Goal: Task Accomplishment & Management: Complete application form

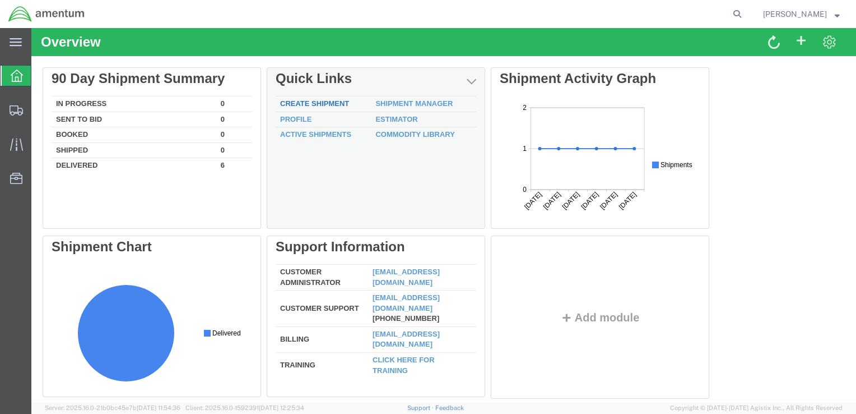
click at [327, 101] on link "Create Shipment" at bounding box center [314, 103] width 69 height 8
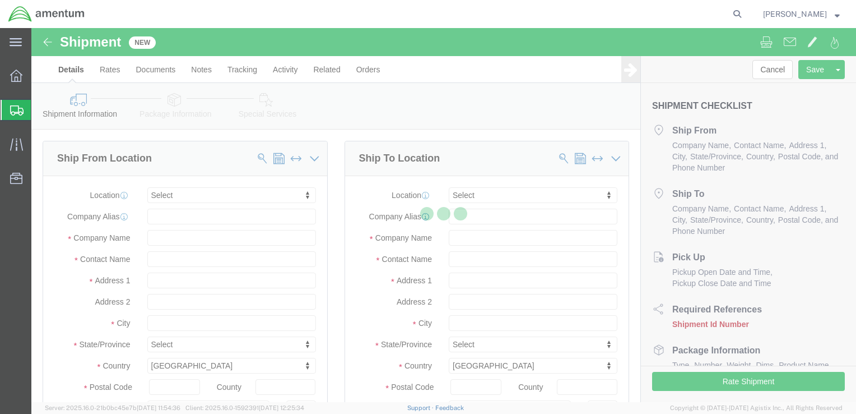
click at [170, 261] on div at bounding box center [443, 215] width 825 height 374
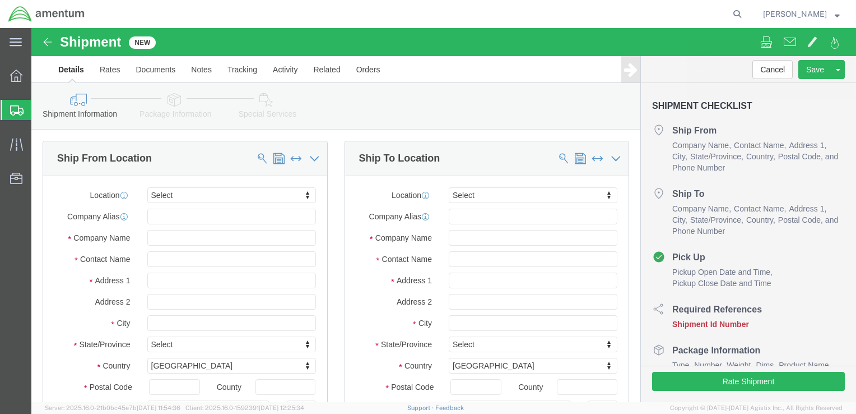
select select
click input "text"
type input "[PERSON_NAME]"
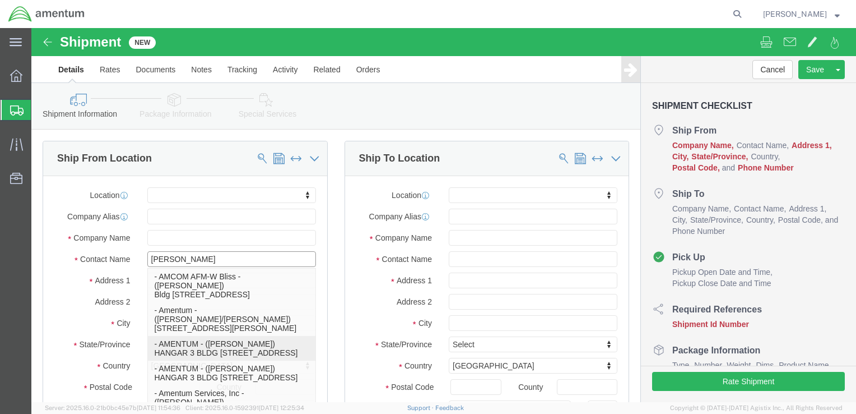
click p "- AMENTUM - ([PERSON_NAME]) HANGAR 3 BLDG 9500 MCAS MIRAMAR, [GEOGRAPHIC_DATA],…"
select select
type input "AMENTUM"
type input "[PERSON_NAME]"
type input "HANGAR 3 BLDG 9500 MCAS MIRAMAR"
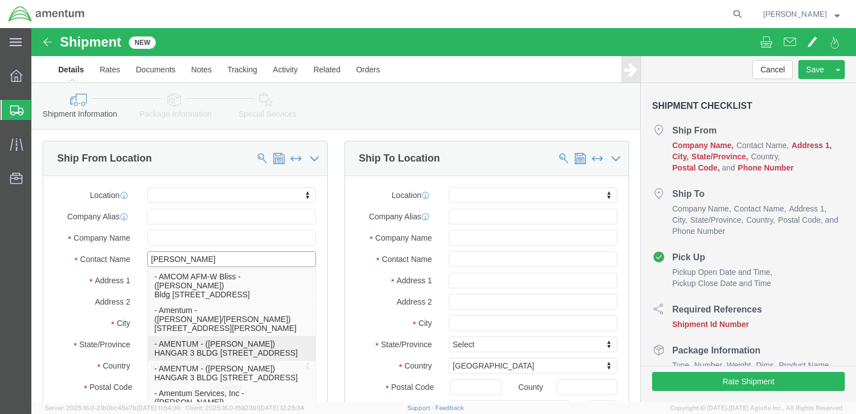
type input "[GEOGRAPHIC_DATA]"
type input "92145"
type input "[GEOGRAPHIC_DATA]"
type input "8583074239"
select select "CA"
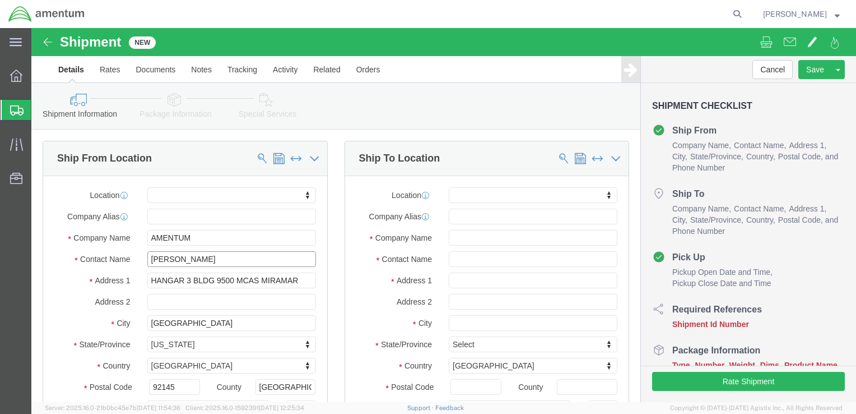
scroll to position [168, 0]
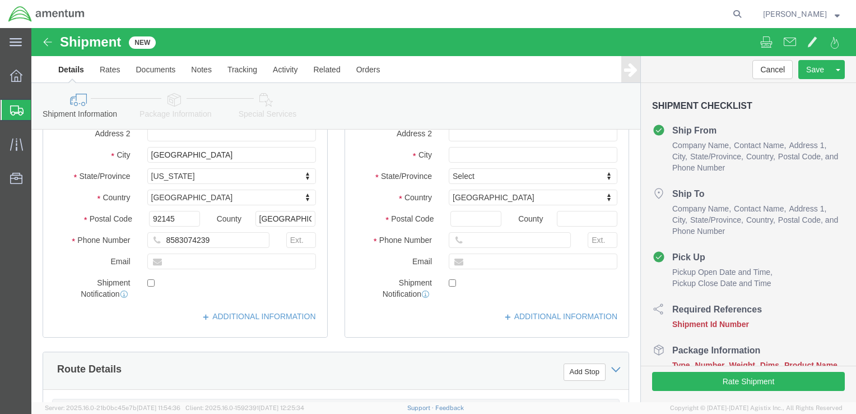
type input "[PERSON_NAME]"
click input "text"
type input "[EMAIL_ADDRESS][DOMAIN_NAME]"
checkbox input "true"
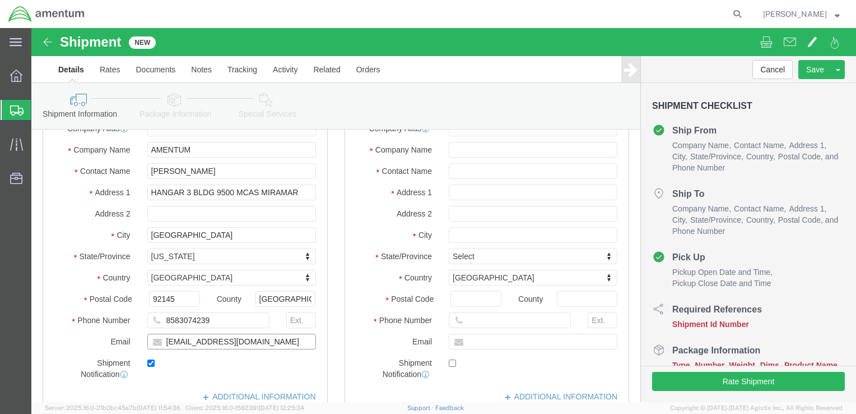
scroll to position [0, 0]
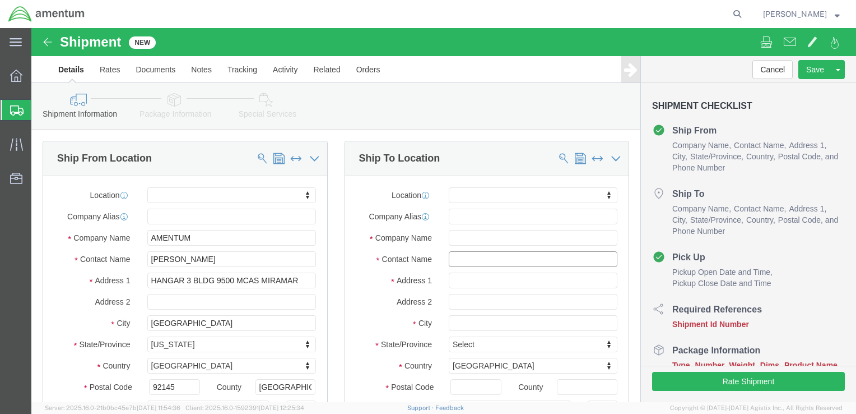
click input "text"
type input "[PERSON_NAME]"
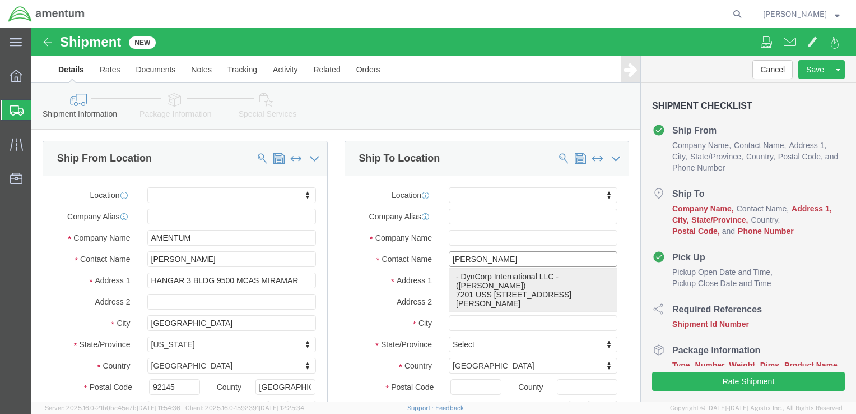
click p "- DynCorp International LLC - ([PERSON_NAME]) [STREET_ADDRESS][PERSON_NAME][PER…"
select select
type input "DynCorp International LLC"
type input "[PERSON_NAME]"
type input "7201 USS WASP ST, Bldg 2992"
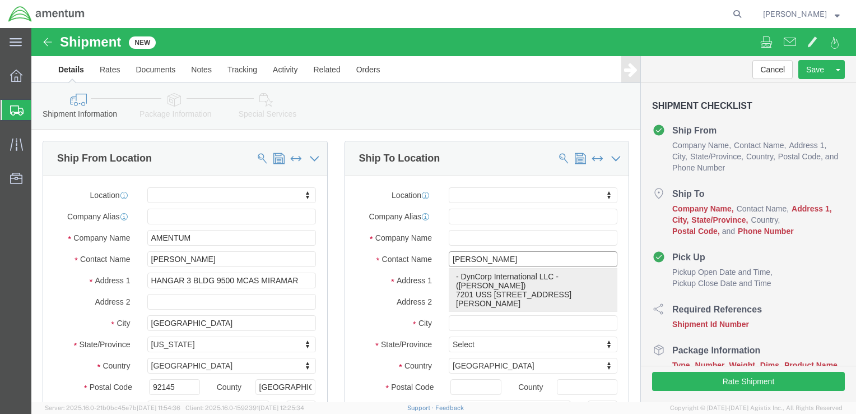
type input "NAS [PERSON_NAME][GEOGRAPHIC_DATA]"
type input "[PERSON_NAME]"
type input "32570"
type input "8504846263"
select select "FL"
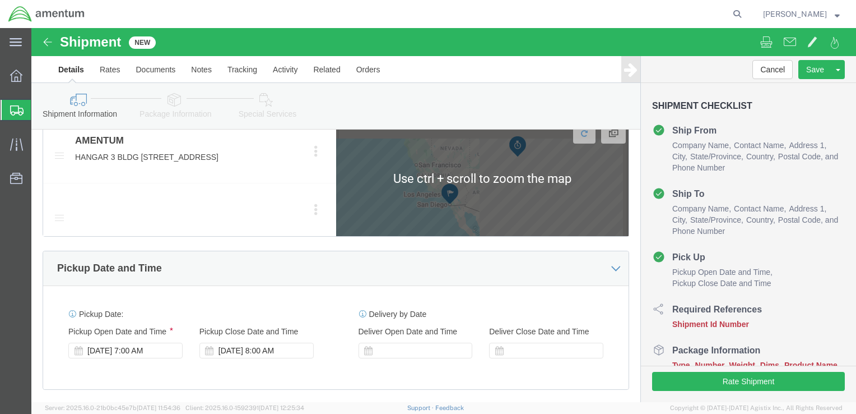
scroll to position [560, 0]
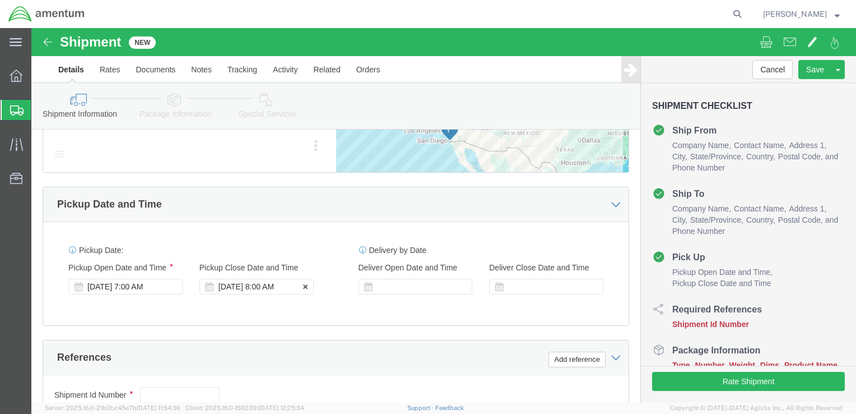
type input "[PERSON_NAME]"
click div "Pickup Close Date Pickup Close Time Pickup Close Date and Time [DATE] 8:00 AM"
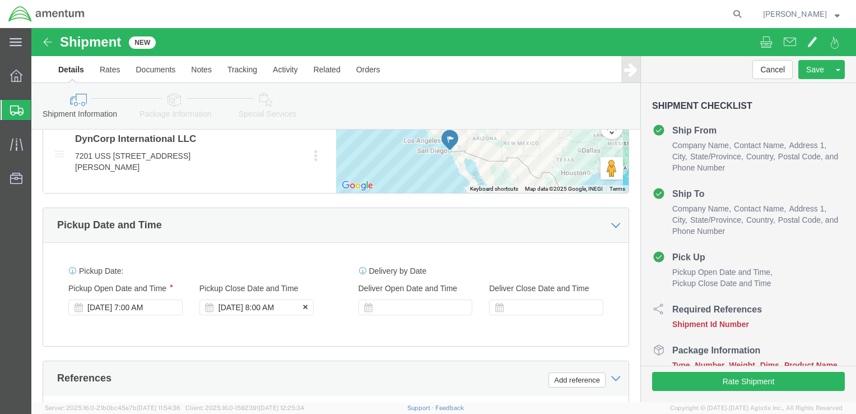
click div "[DATE] 8:00 AM"
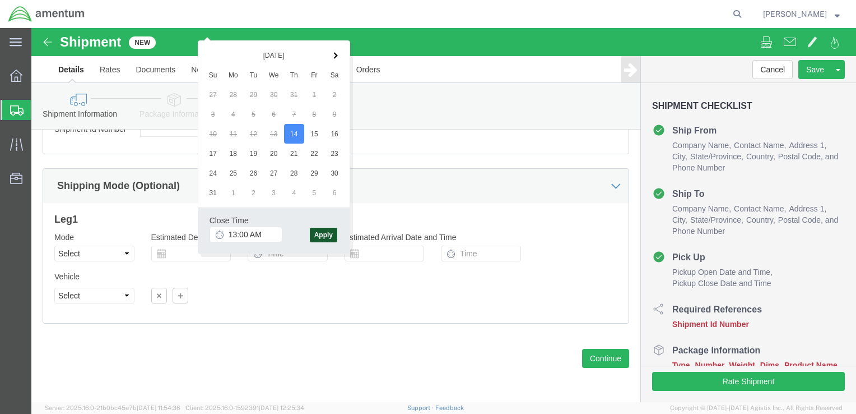
type input "1:00 PM"
click button "Apply"
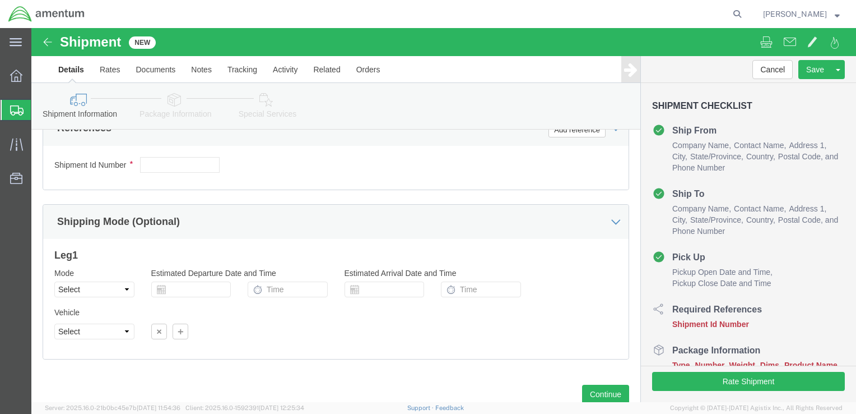
scroll to position [743, 0]
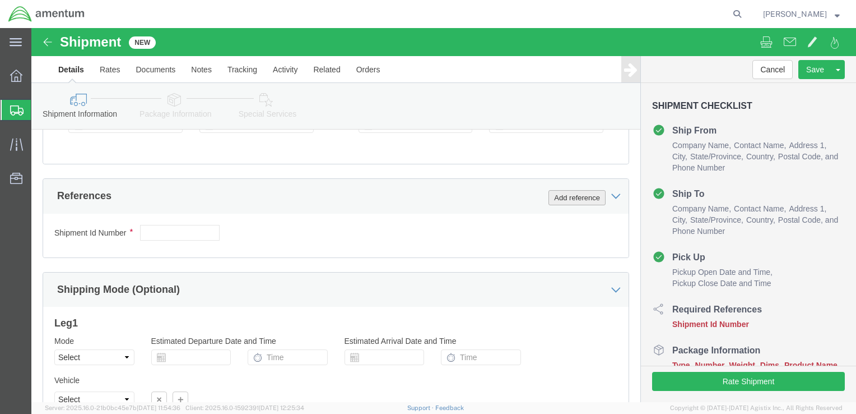
click button "Add reference"
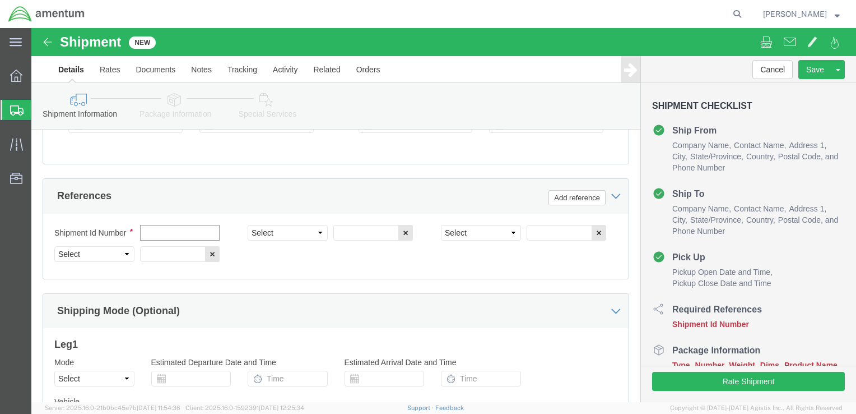
click input "text"
type input "6800"
click select "Select Account Type Activity ID Airline Appointment Number ASN Batch Request # …"
select select "DEPT"
click select "Select Account Type Activity ID Airline Appointment Number ASN Batch Request # …"
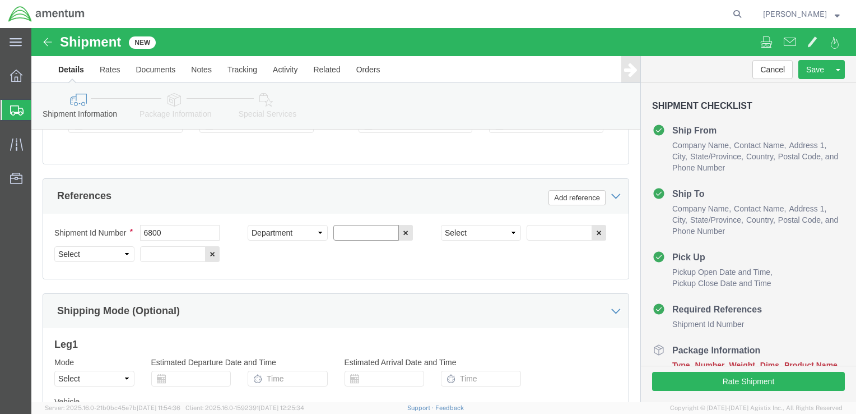
click input "text"
type input "T44"
click select "Select Account Type Activity ID Airline Appointment Number ASN Batch Request # …"
select select "PROJNUM"
click select "Select Account Type Activity ID Airline Appointment Number ASN Batch Request # …"
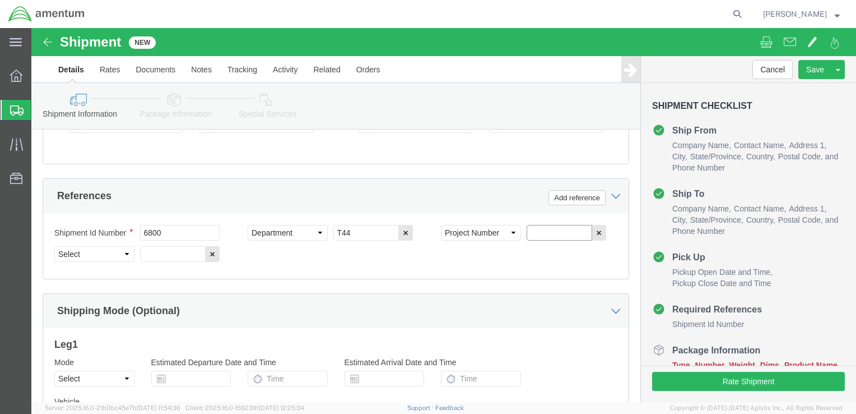
click input "text"
click input "6097.5.028.03.T.FT.O.09M"
click input "6097.5.028.03.T.FT.0.09M"
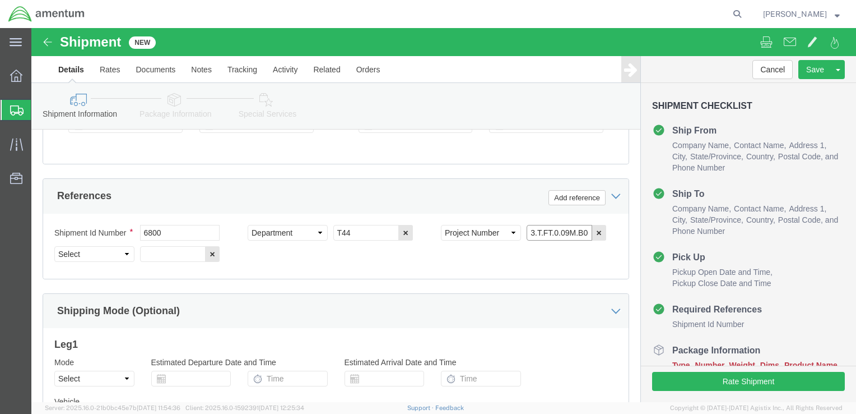
scroll to position [0, 50]
type input "6097.5.028.03.T.FT.0.09M.B00"
click select "Select Account Type Activity ID Airline Appointment Number ASN Batch Request # …"
select select "PCKSLIP"
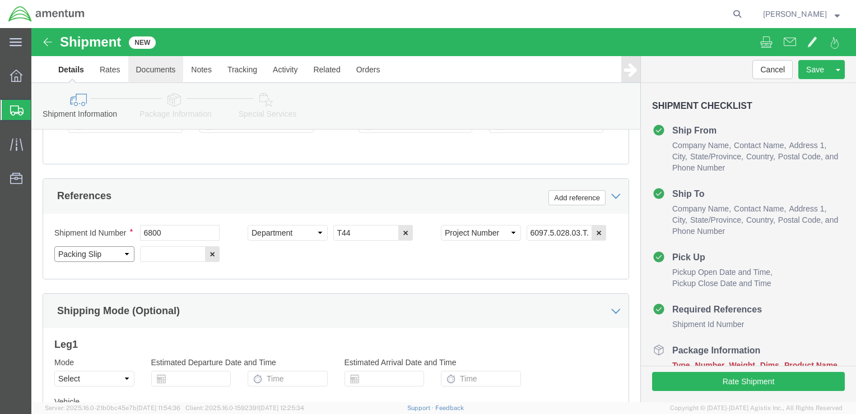
click select "Select Account Type Activity ID Airline Appointment Number ASN Batch Request # …"
click input "text"
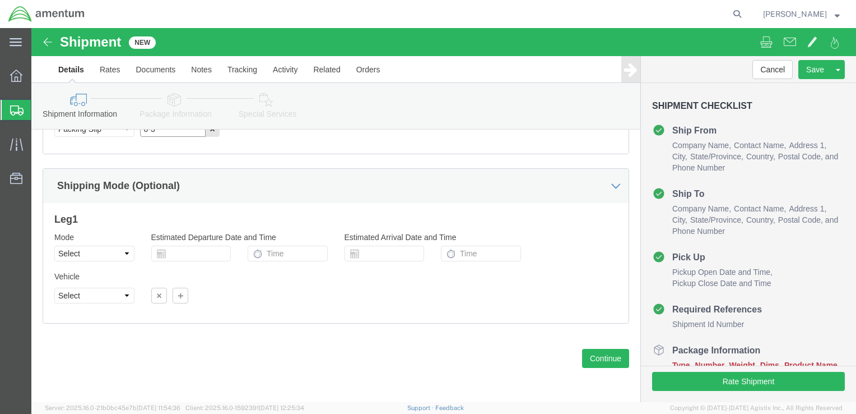
scroll to position [876, 0]
type input "8-3"
click button "Continue"
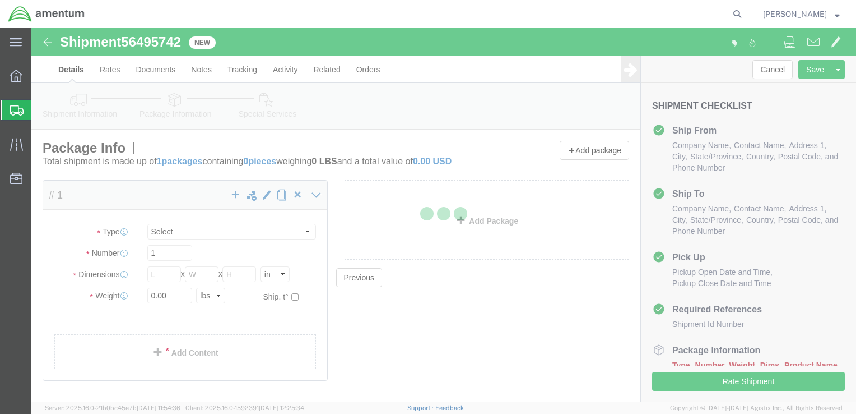
select select "CBOX"
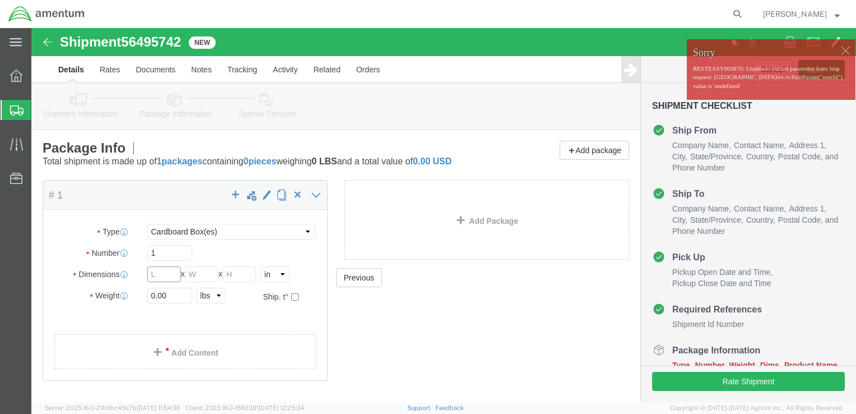
click input "text"
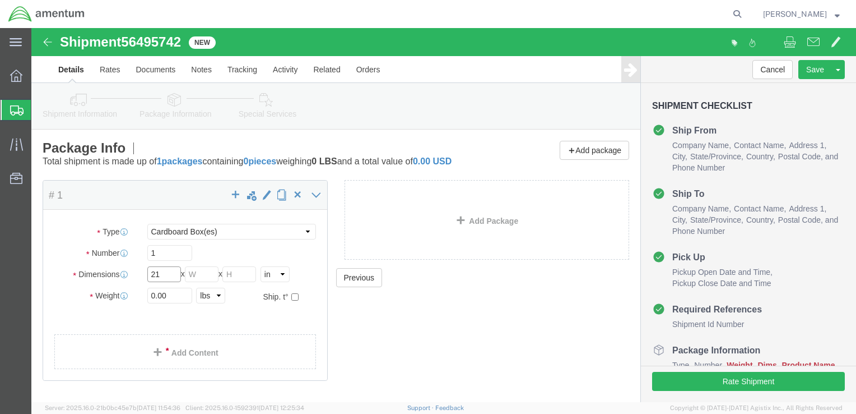
type input "21"
type input "13"
type input "9"
click input "0.00"
type input "25.00"
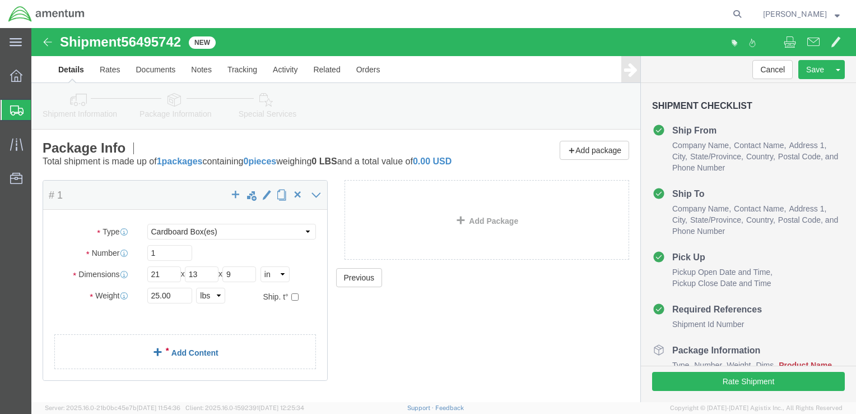
click link "Add Content"
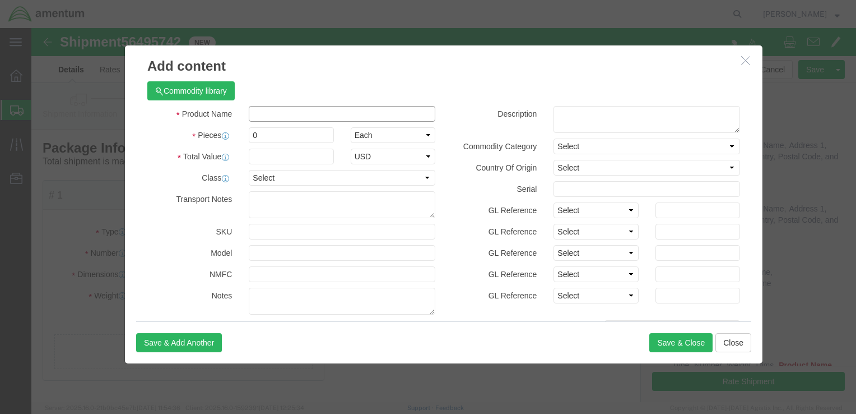
click input "text"
type input "TEST EQUIPMENT"
select select "US"
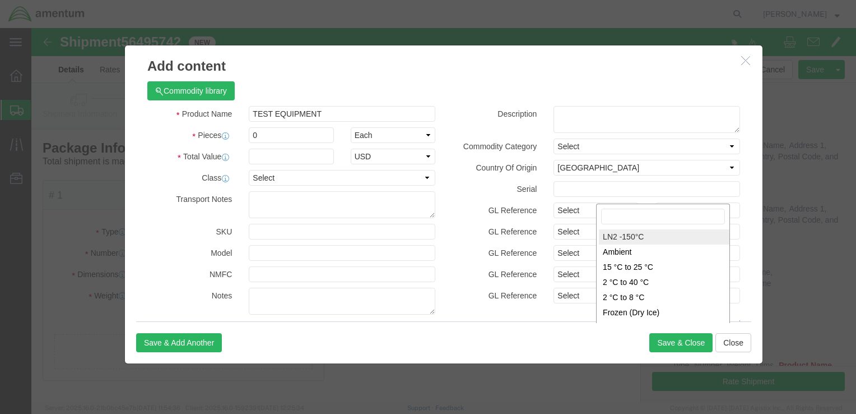
scroll to position [3, 0]
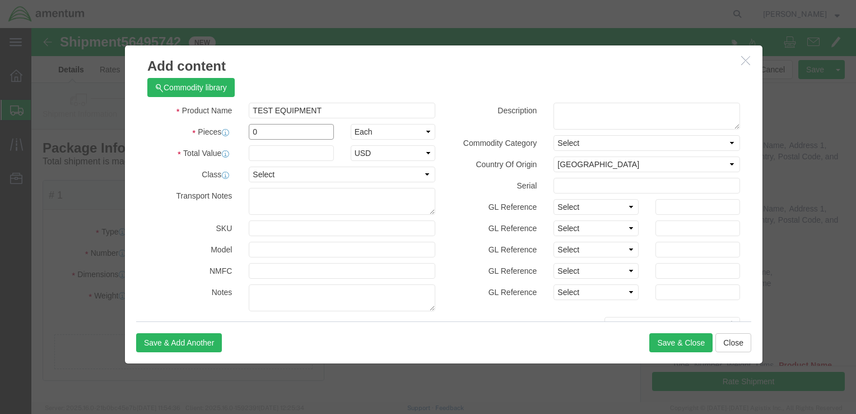
click input "0"
type input "1"
click input "text"
type input "50,000"
click button "Save & Close"
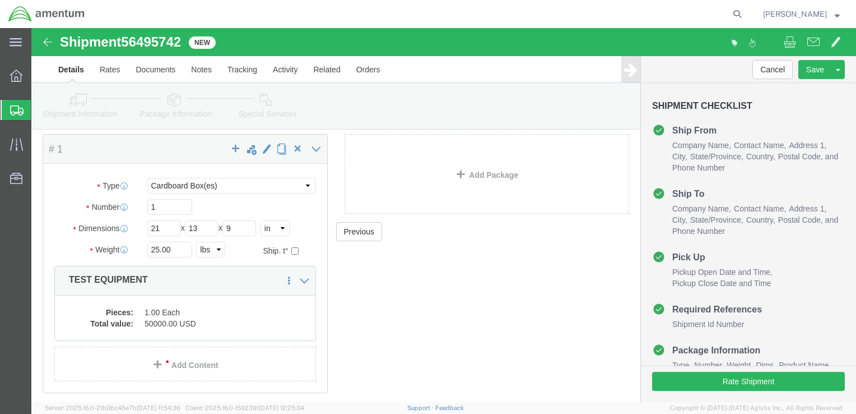
scroll to position [96, 0]
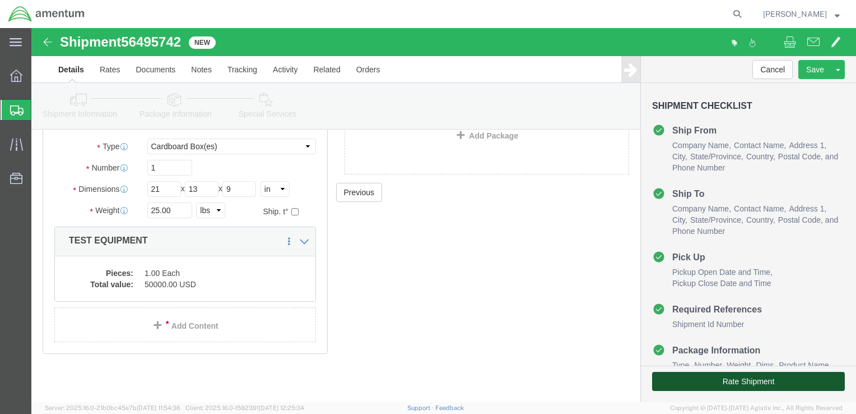
click button "Rate Shipment"
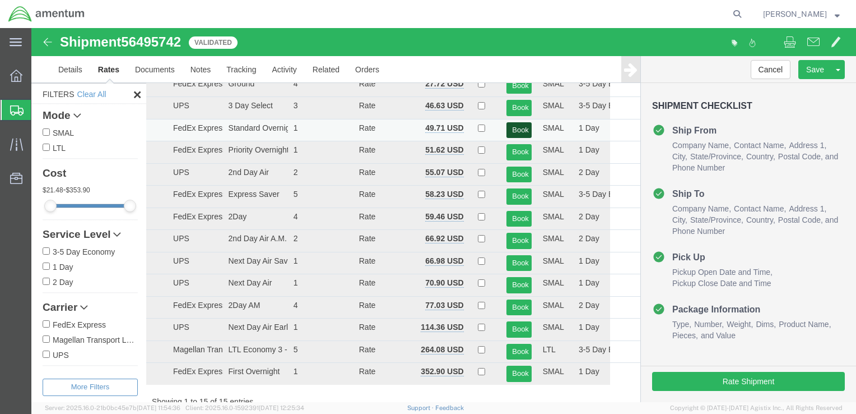
click at [513, 127] on button "Book" at bounding box center [519, 130] width 25 height 16
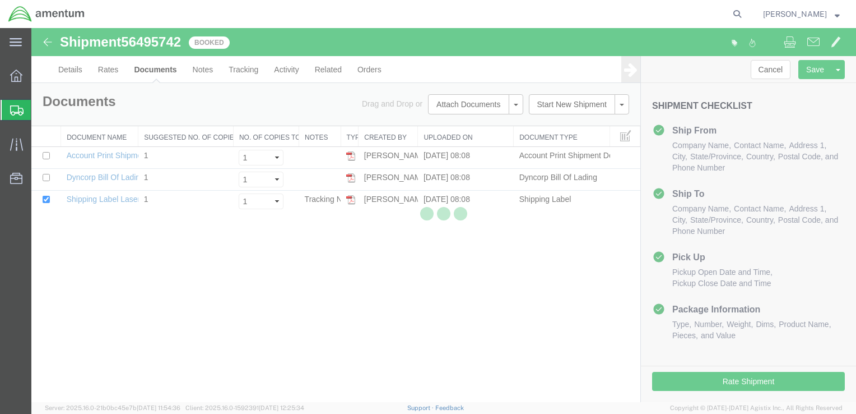
scroll to position [0, 0]
